Goal: Task Accomplishment & Management: Manage account settings

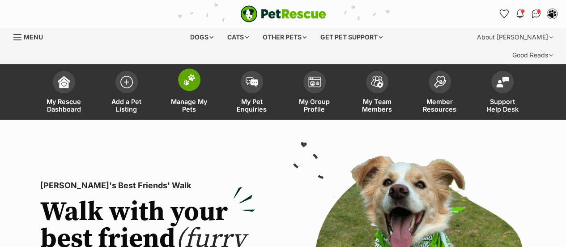
click at [191, 74] on img at bounding box center [189, 80] width 13 height 12
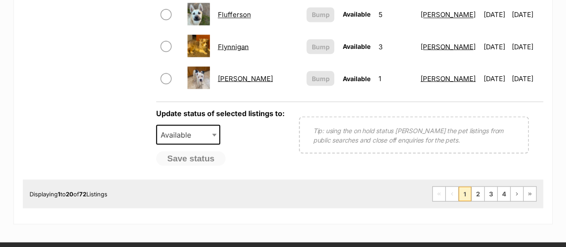
scroll to position [808, 0]
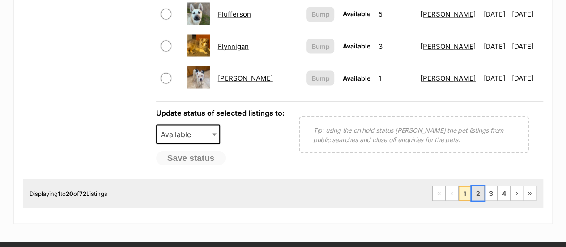
click at [480, 186] on link "2" at bounding box center [478, 193] width 13 height 14
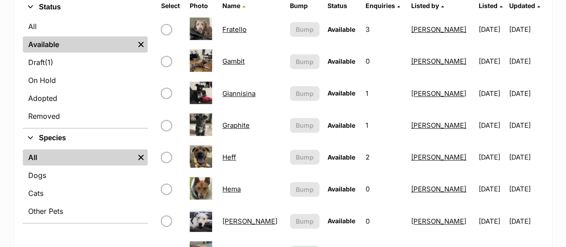
scroll to position [244, 0]
click at [245, 89] on link "Giannisina" at bounding box center [238, 93] width 33 height 9
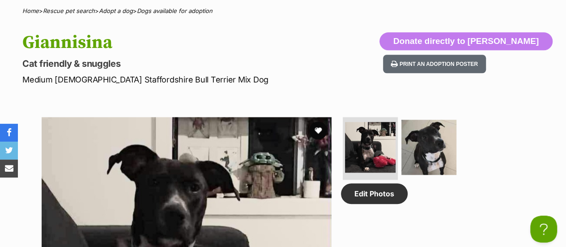
scroll to position [347, 0]
